Goal: Check status

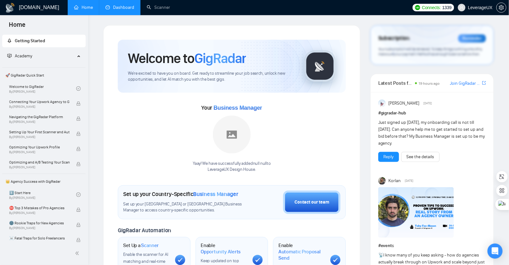
click at [125, 8] on link "Dashboard" at bounding box center [120, 7] width 29 height 5
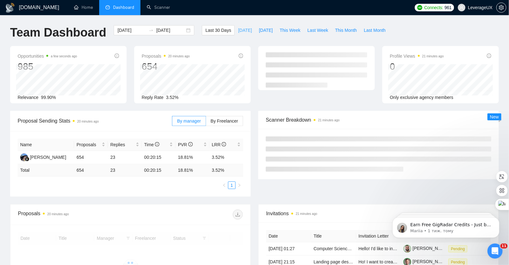
click at [239, 33] on span "[DATE]" at bounding box center [245, 30] width 14 height 7
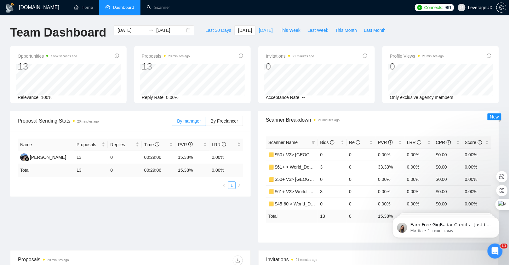
click at [259, 32] on span "[DATE]" at bounding box center [266, 30] width 14 height 7
type input "[DATE]"
